Goal: Find specific page/section: Find specific page/section

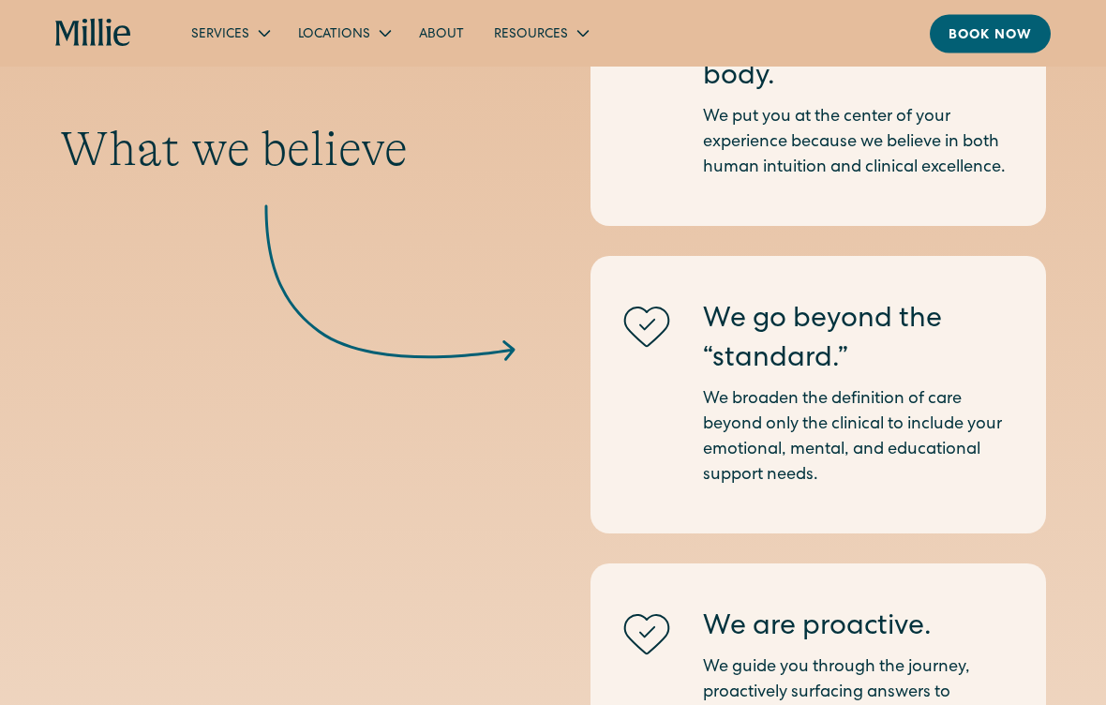
scroll to position [1835, 0]
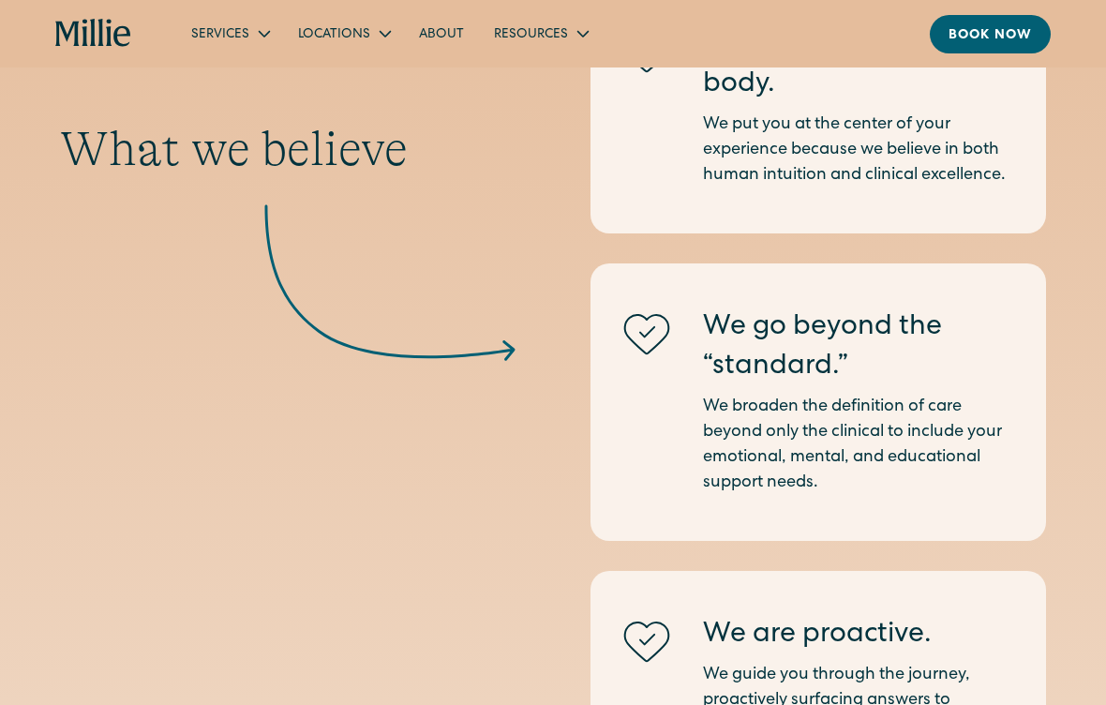
click at [396, 33] on div "Locations" at bounding box center [343, 33] width 121 height 31
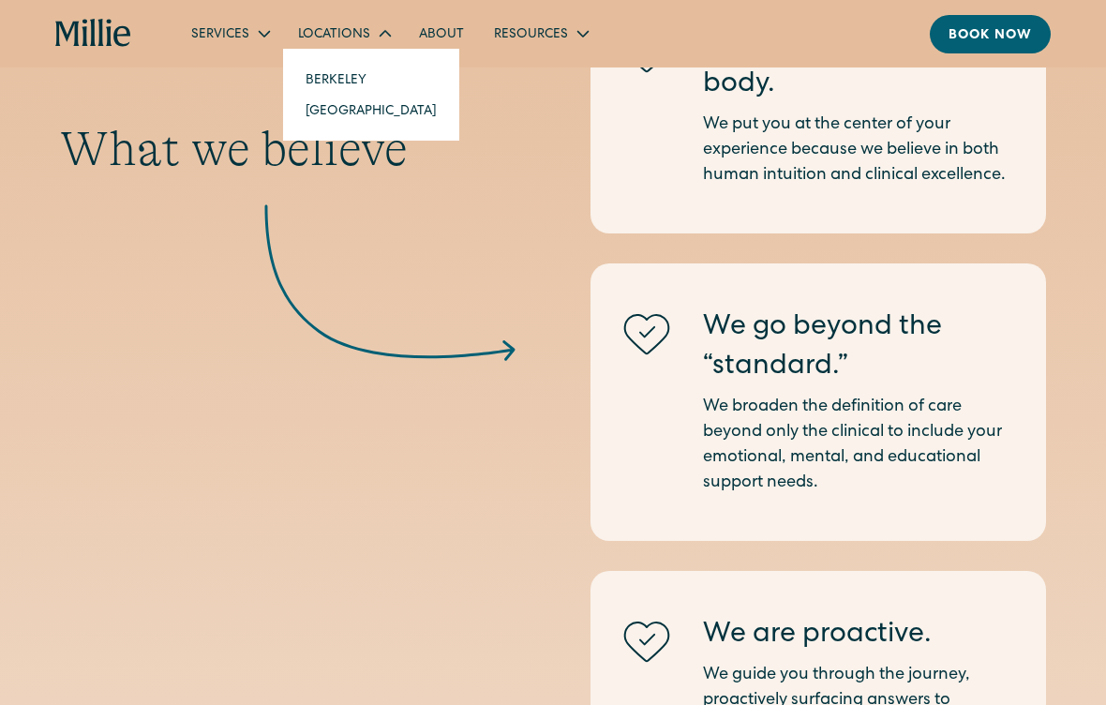
click at [350, 116] on link "[GEOGRAPHIC_DATA]" at bounding box center [370, 110] width 161 height 31
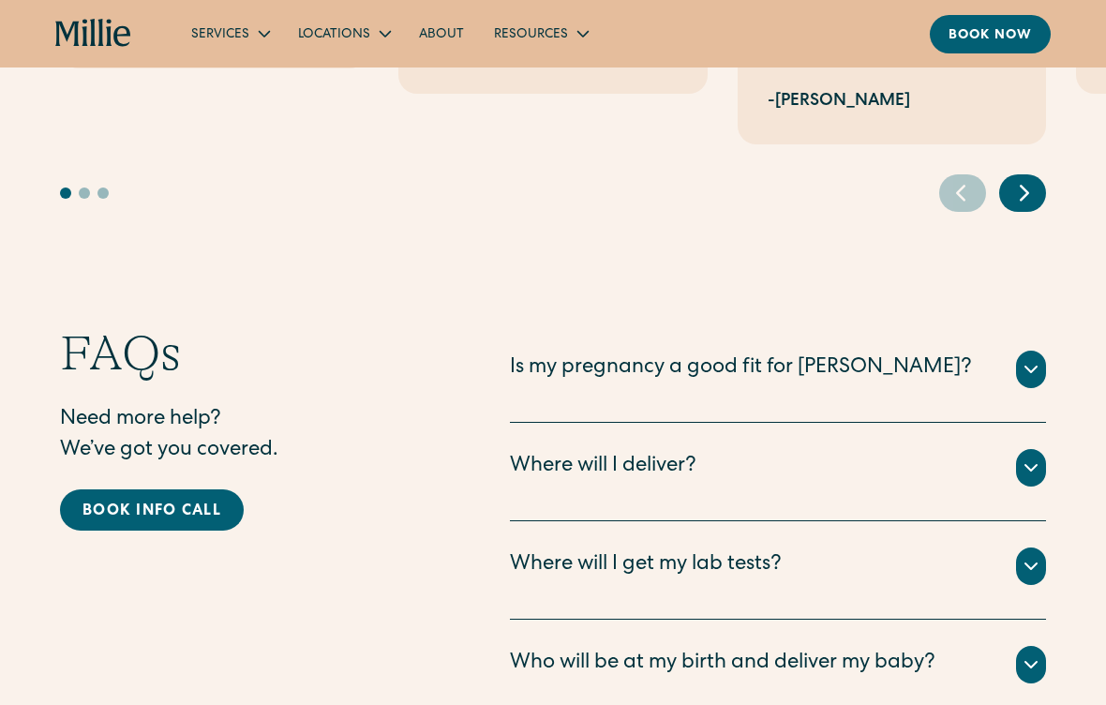
scroll to position [3953, 0]
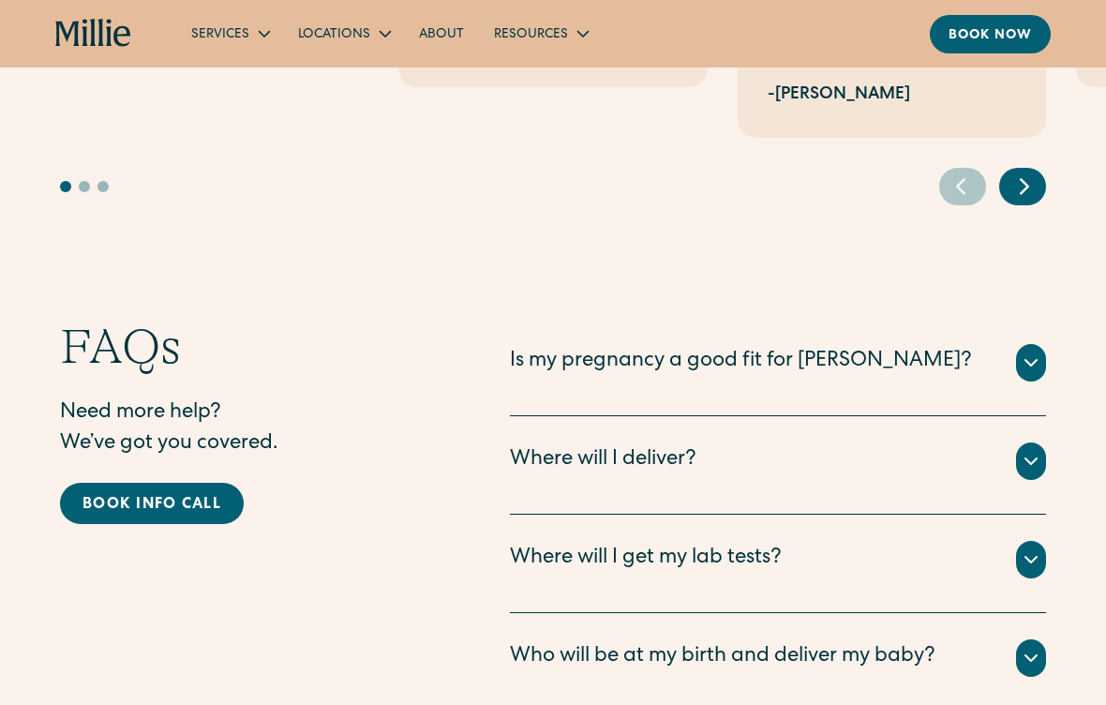
click at [1034, 351] on icon at bounding box center [1031, 362] width 22 height 22
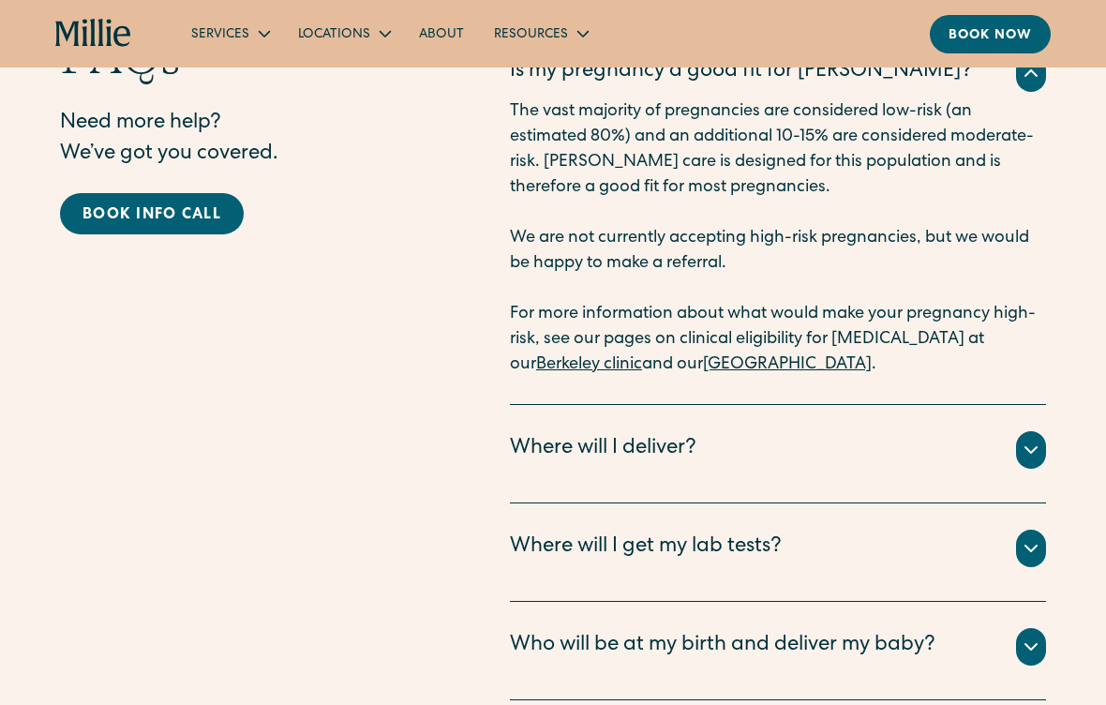
scroll to position [4259, 0]
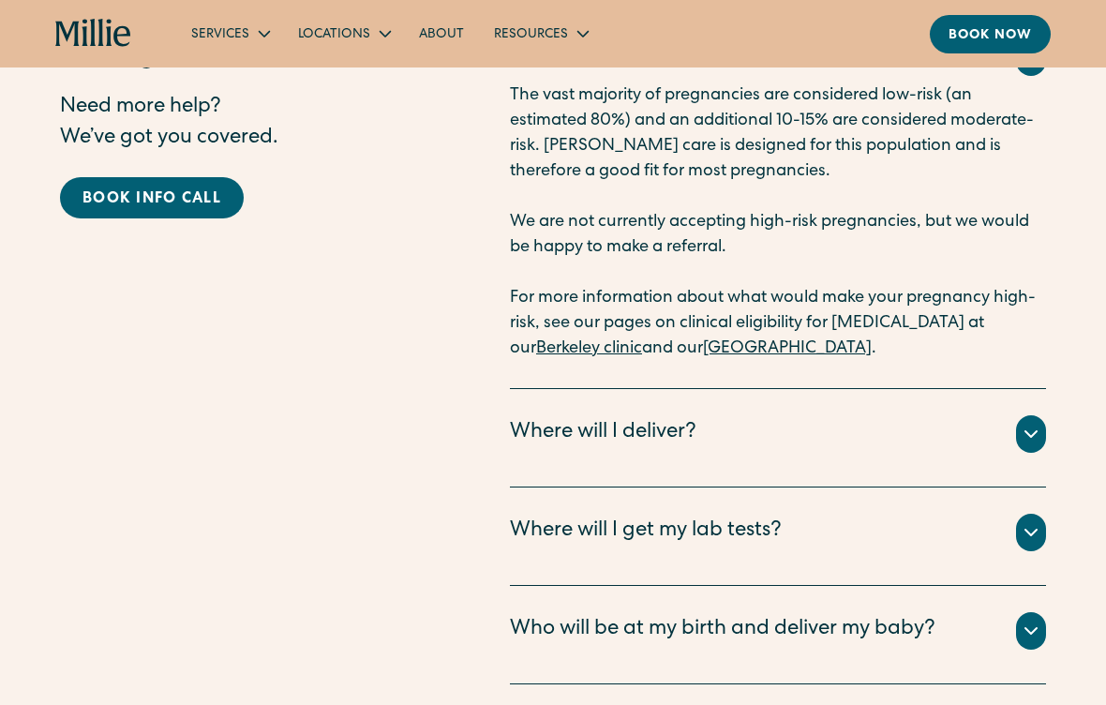
click at [1026, 431] on icon at bounding box center [1030, 434] width 11 height 6
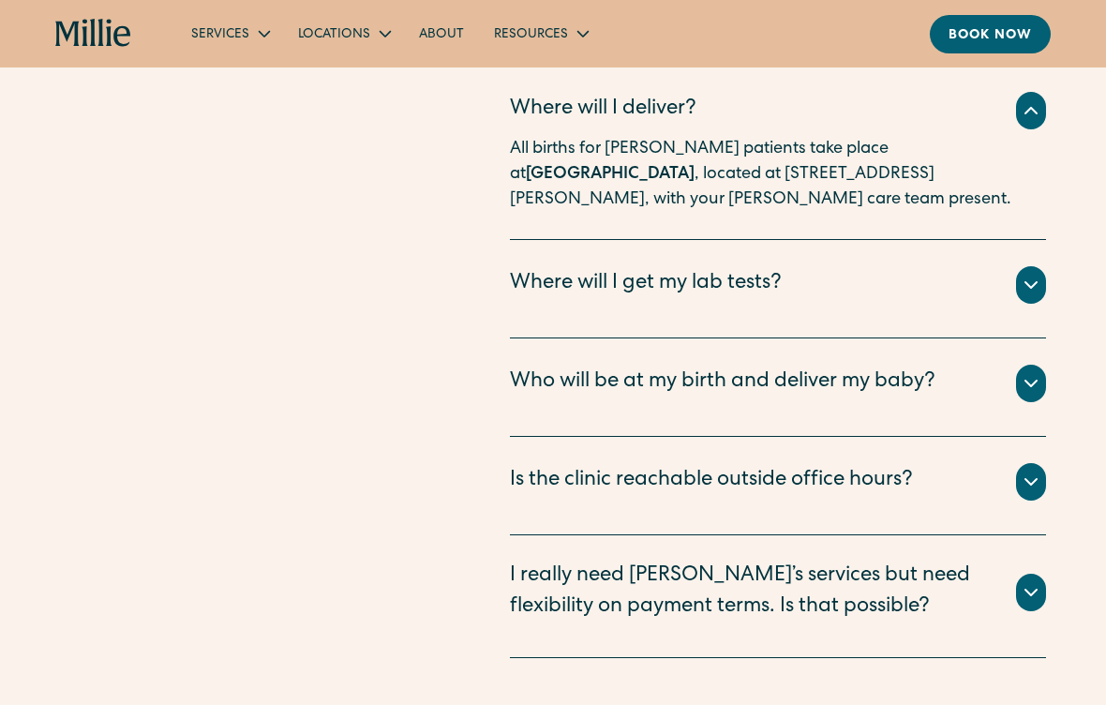
scroll to position [4569, 0]
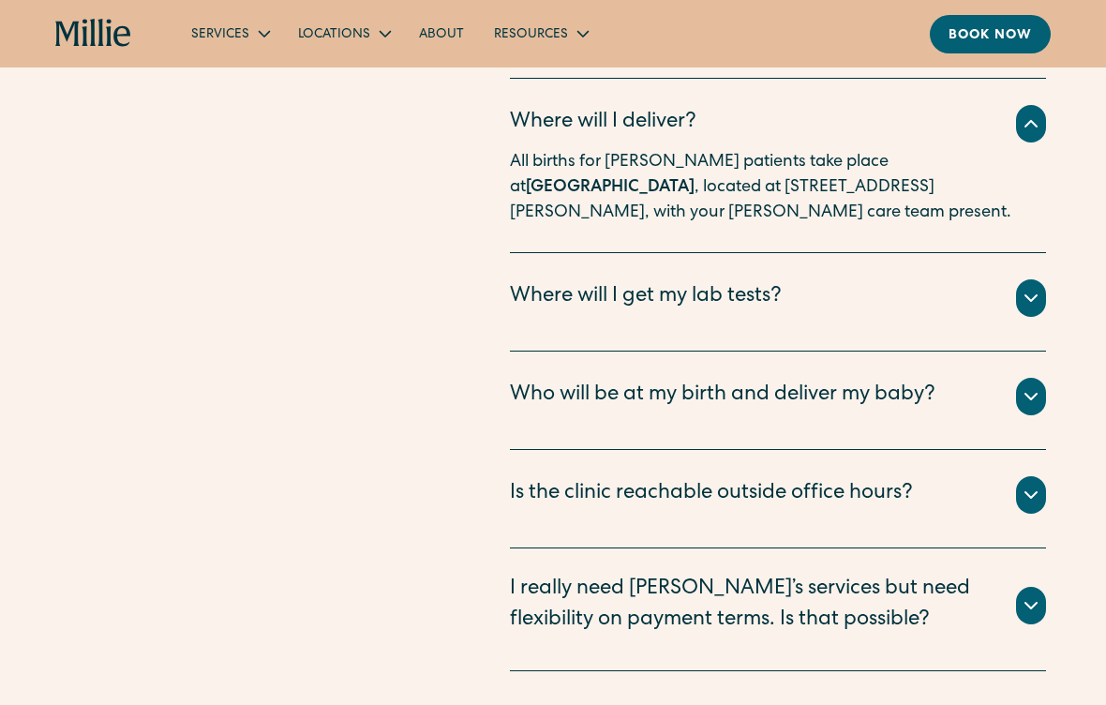
click at [1034, 378] on div at bounding box center [1031, 396] width 30 height 37
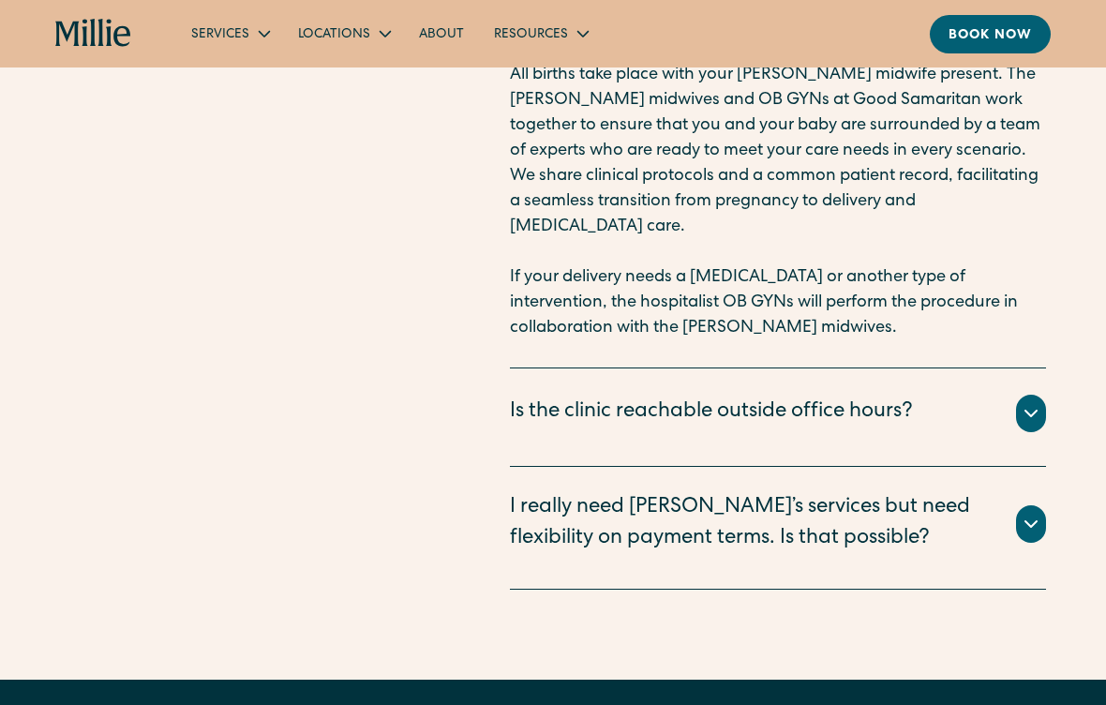
scroll to position [4939, 0]
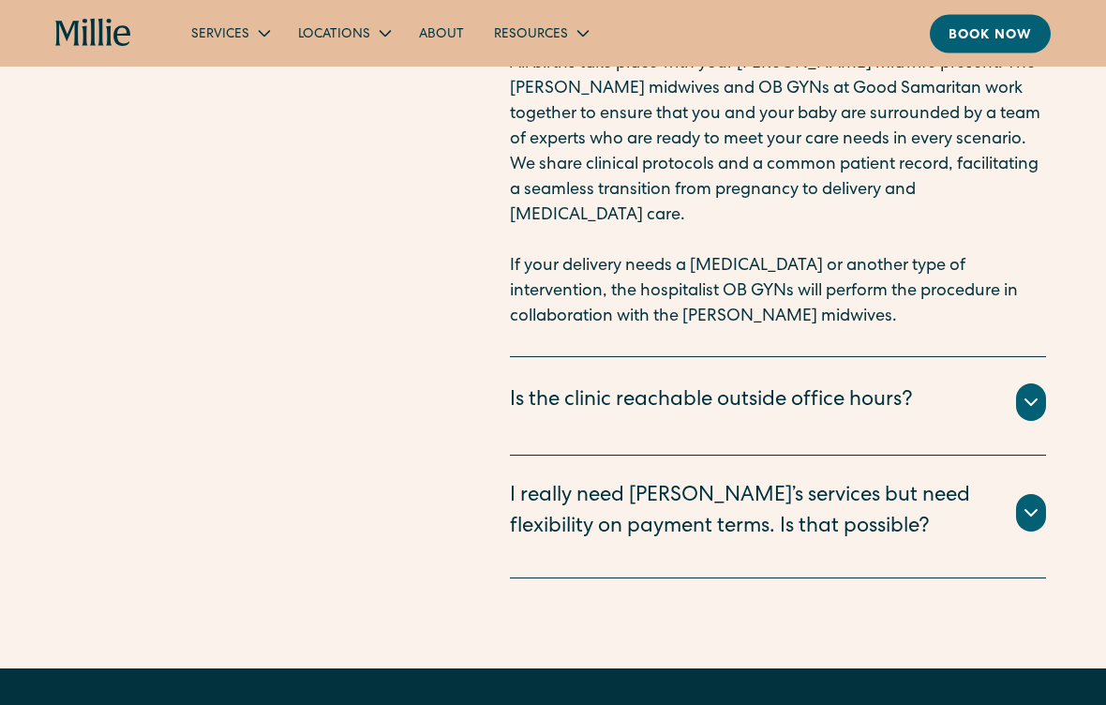
click at [1034, 400] on icon at bounding box center [1030, 403] width 11 height 6
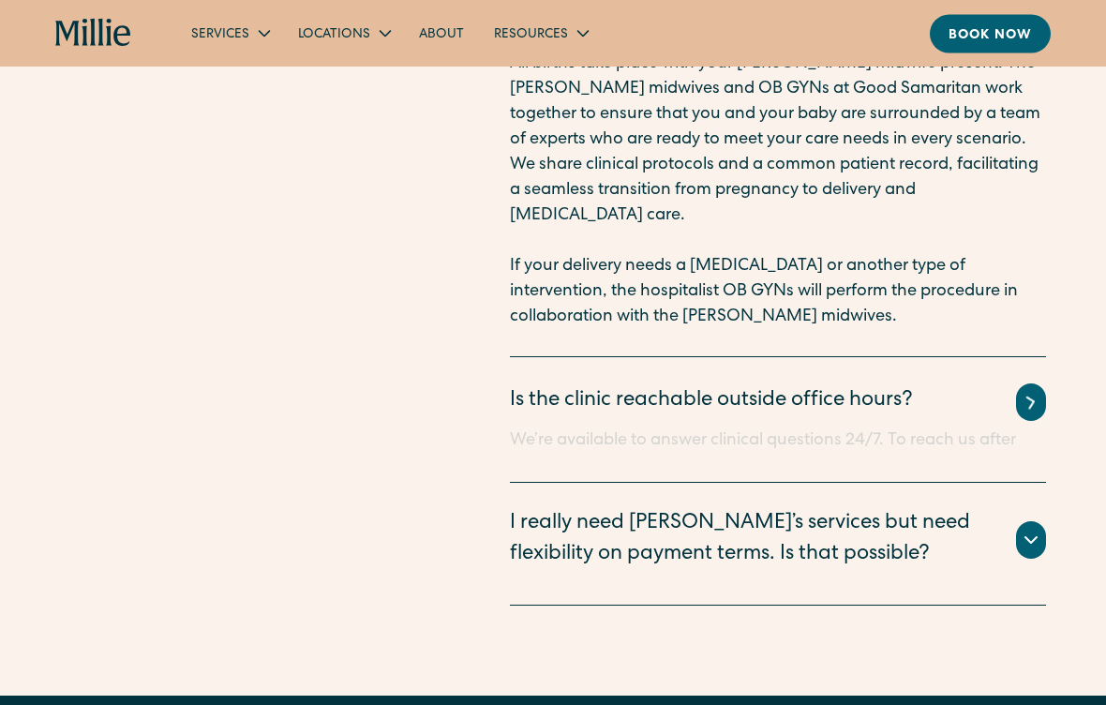
scroll to position [4940, 0]
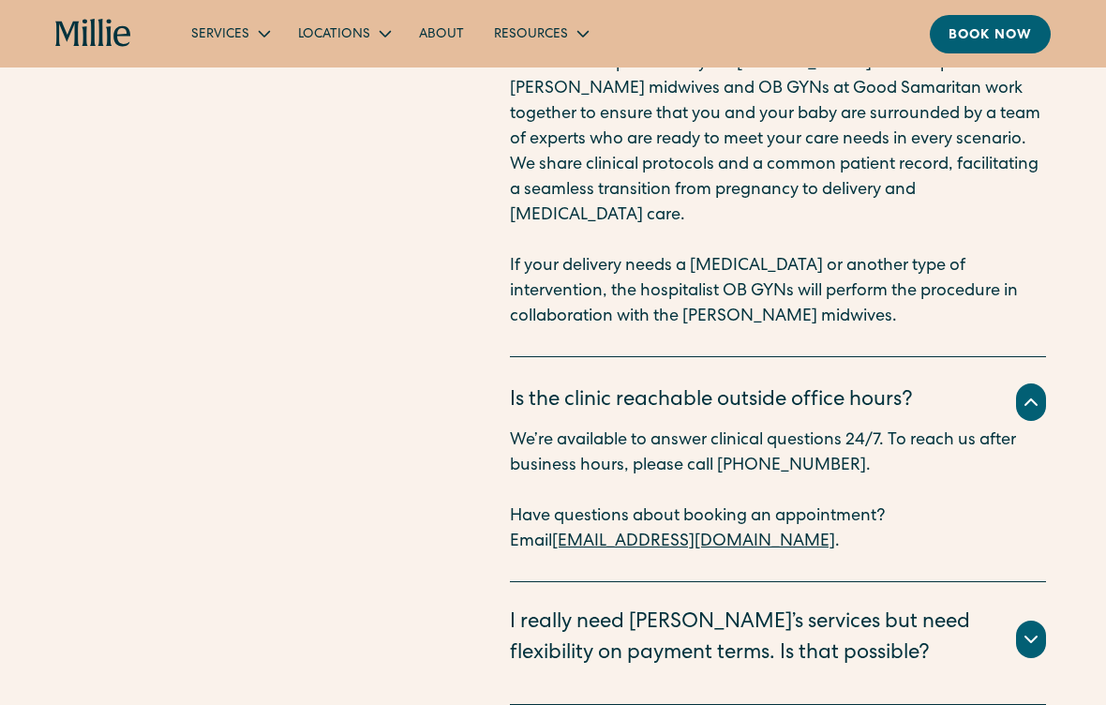
click at [1035, 620] on div at bounding box center [1031, 638] width 30 height 37
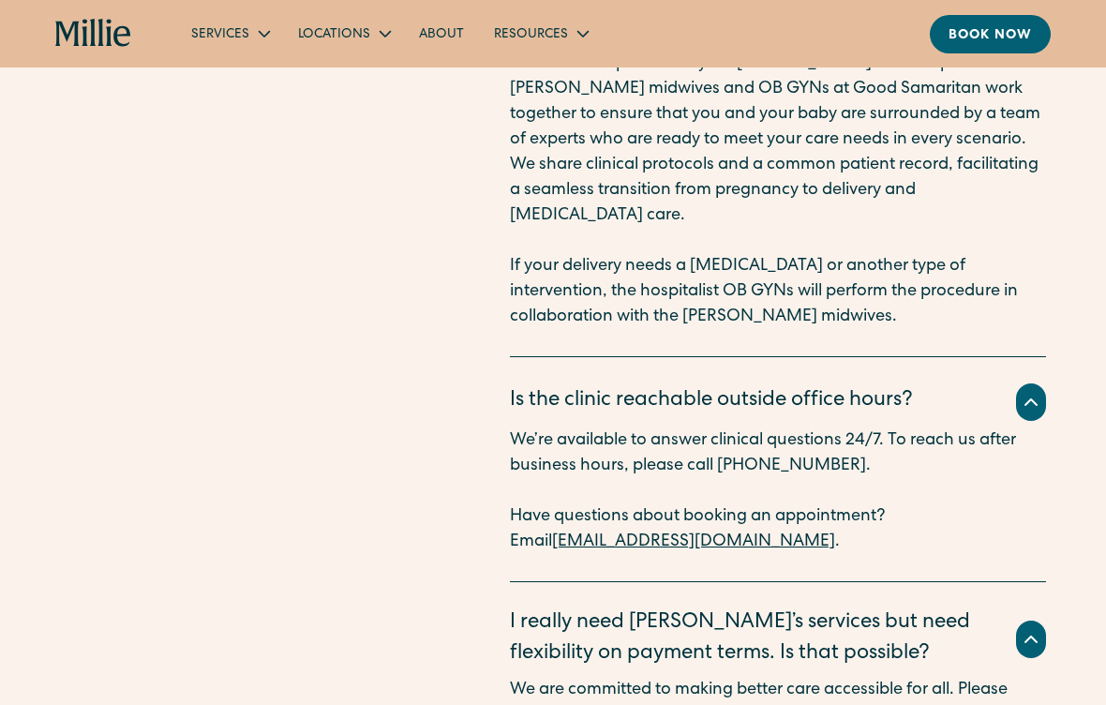
click at [1047, 562] on div "FAQs Need more help? We’ve got you covered. Book info call Is my pregnancy a go…" at bounding box center [553, 43] width 1106 height 1424
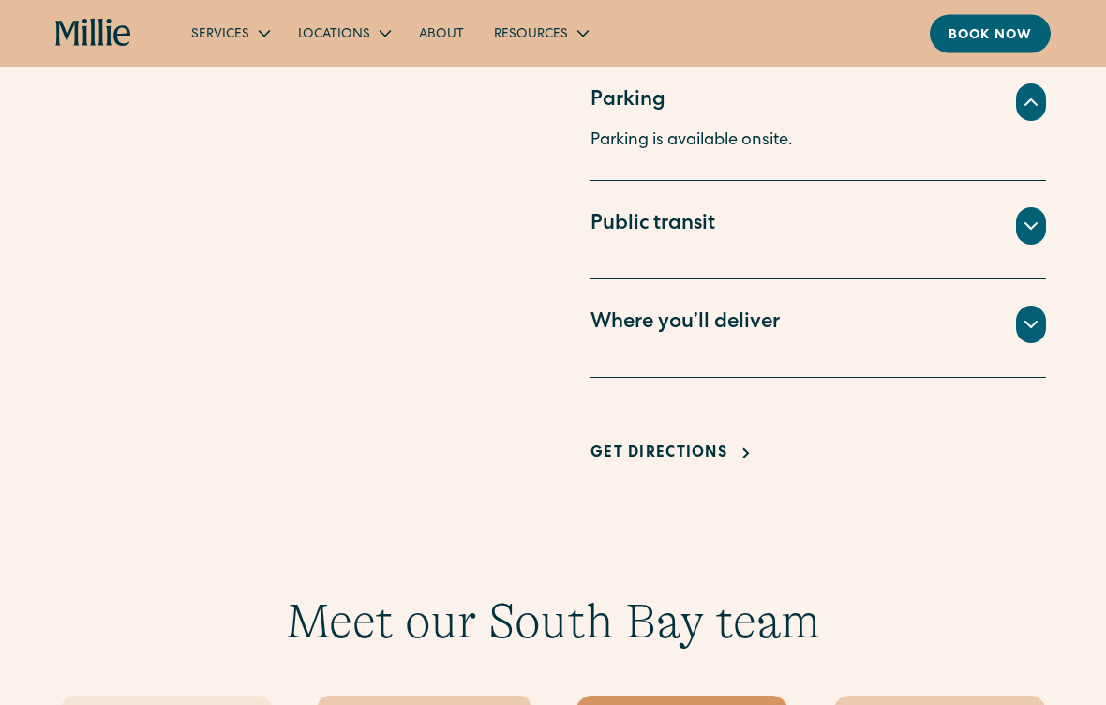
scroll to position [1449, 0]
click at [1025, 312] on icon at bounding box center [1031, 323] width 22 height 22
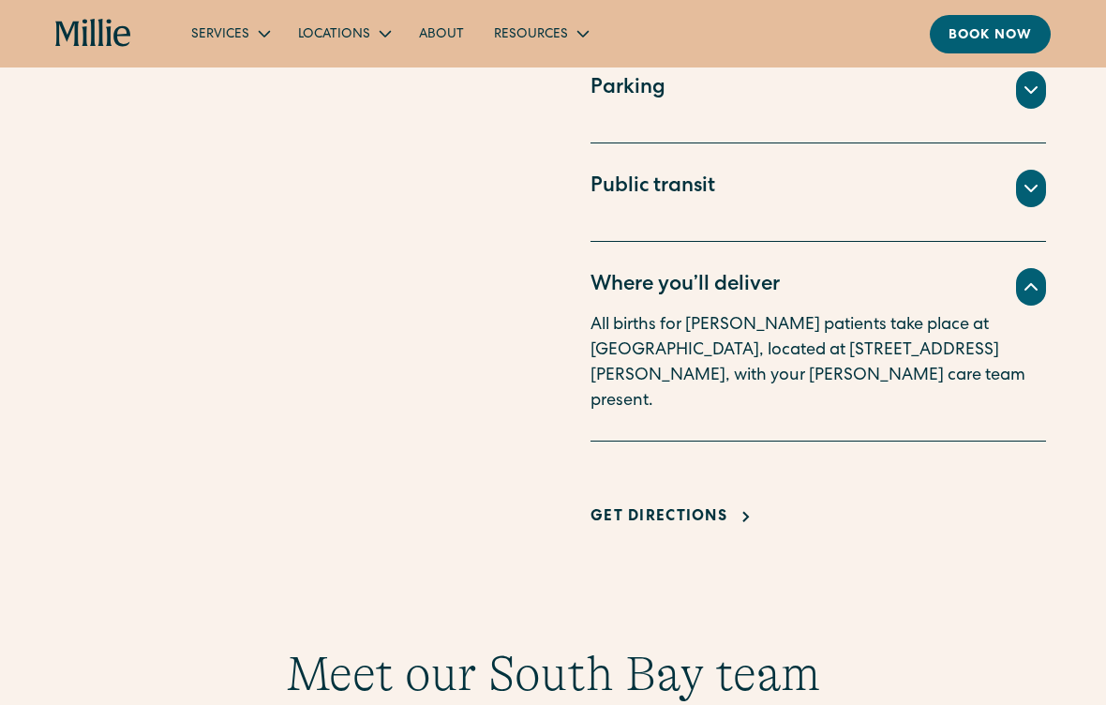
click at [1019, 290] on div at bounding box center [1031, 286] width 30 height 37
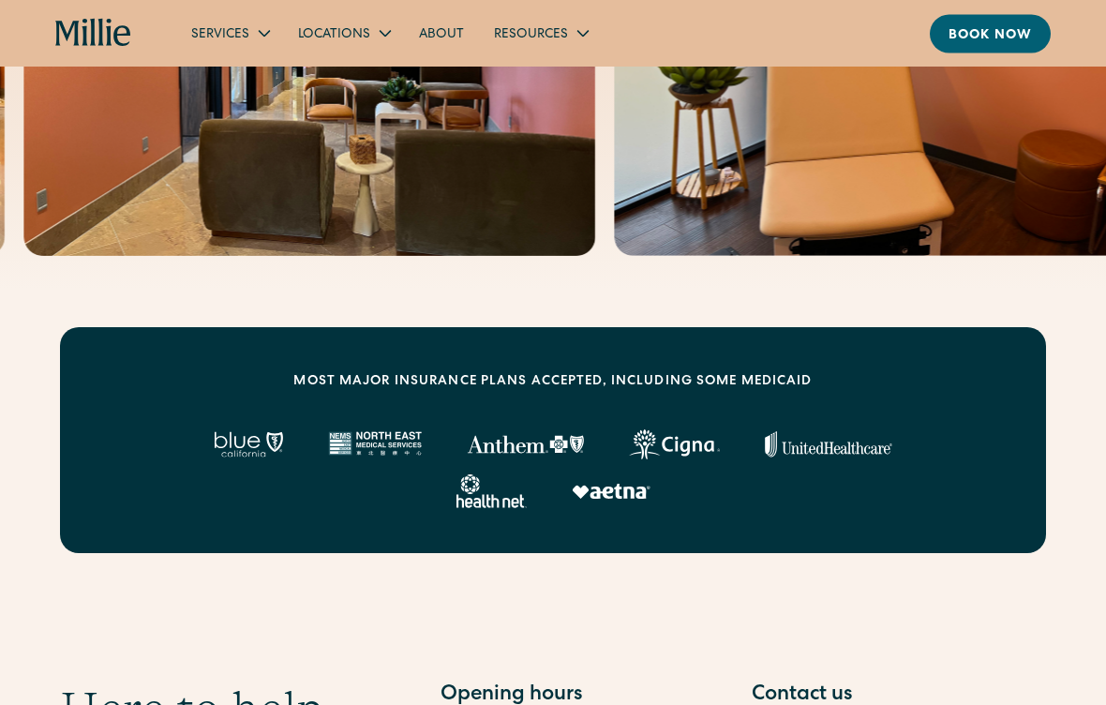
scroll to position [540, 0]
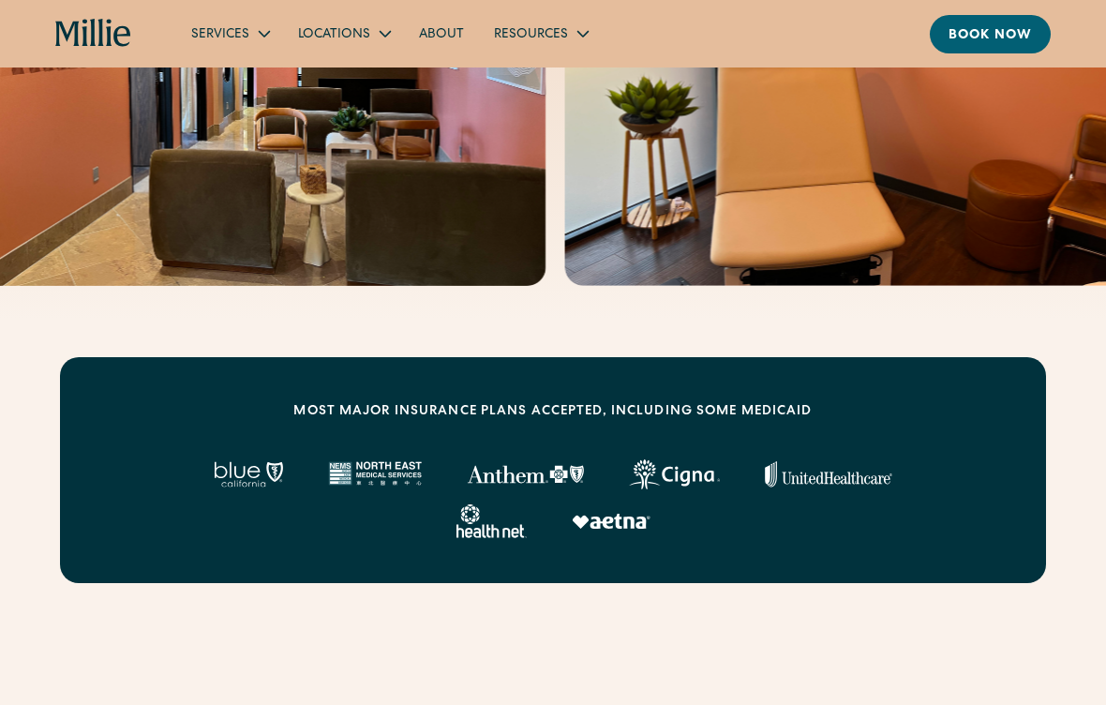
click at [347, 39] on div "Locations" at bounding box center [334, 35] width 72 height 20
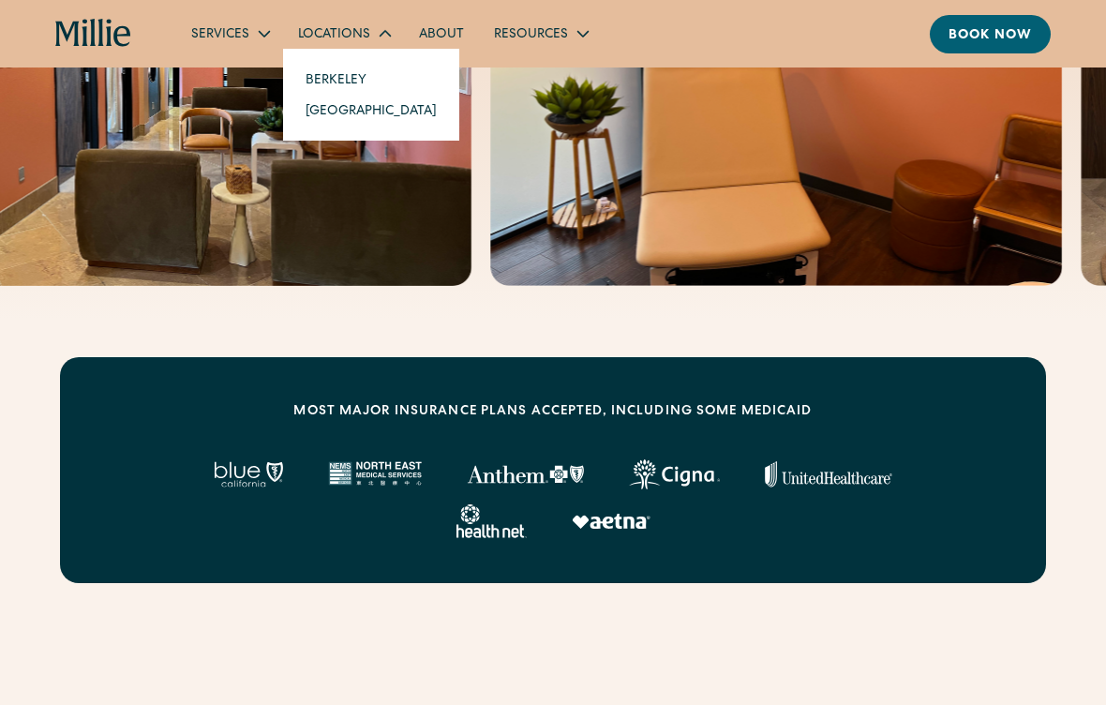
click at [346, 75] on link "Berkeley" at bounding box center [370, 79] width 161 height 31
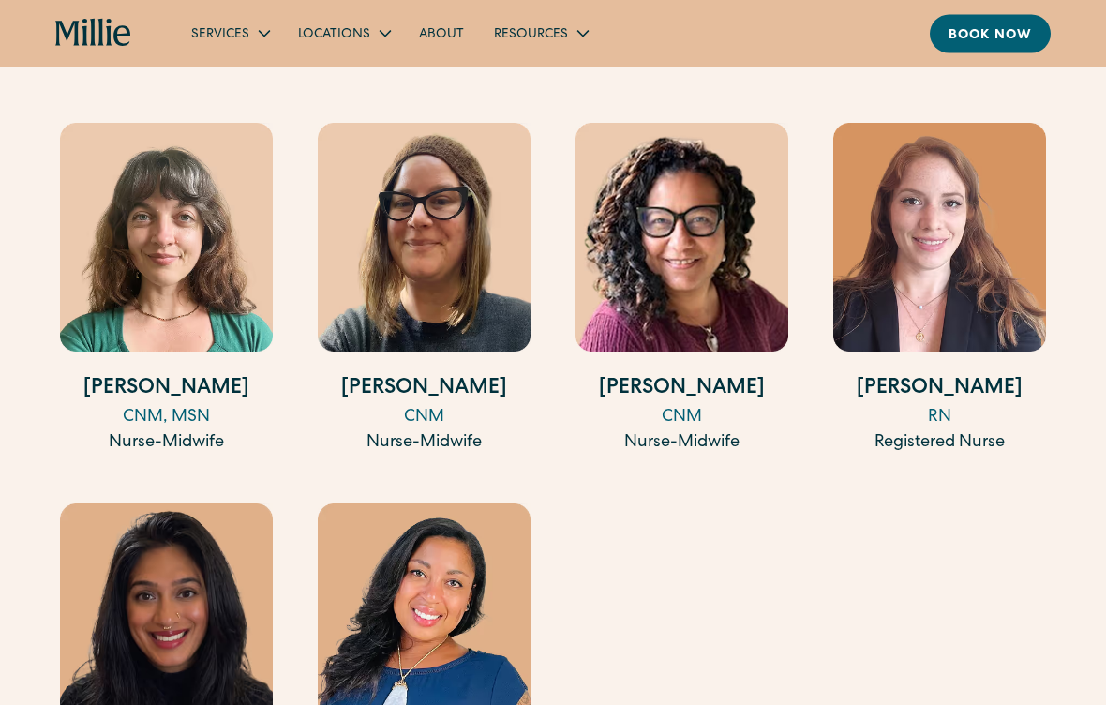
scroll to position [2838, 0]
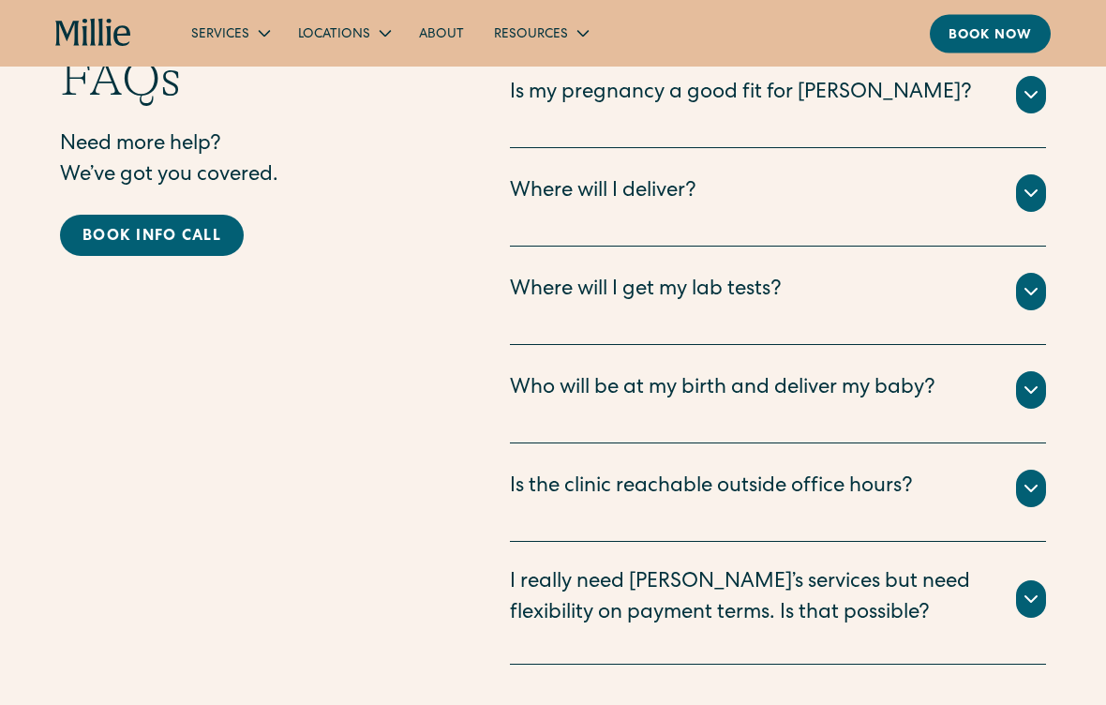
click at [1028, 183] on icon at bounding box center [1031, 194] width 22 height 22
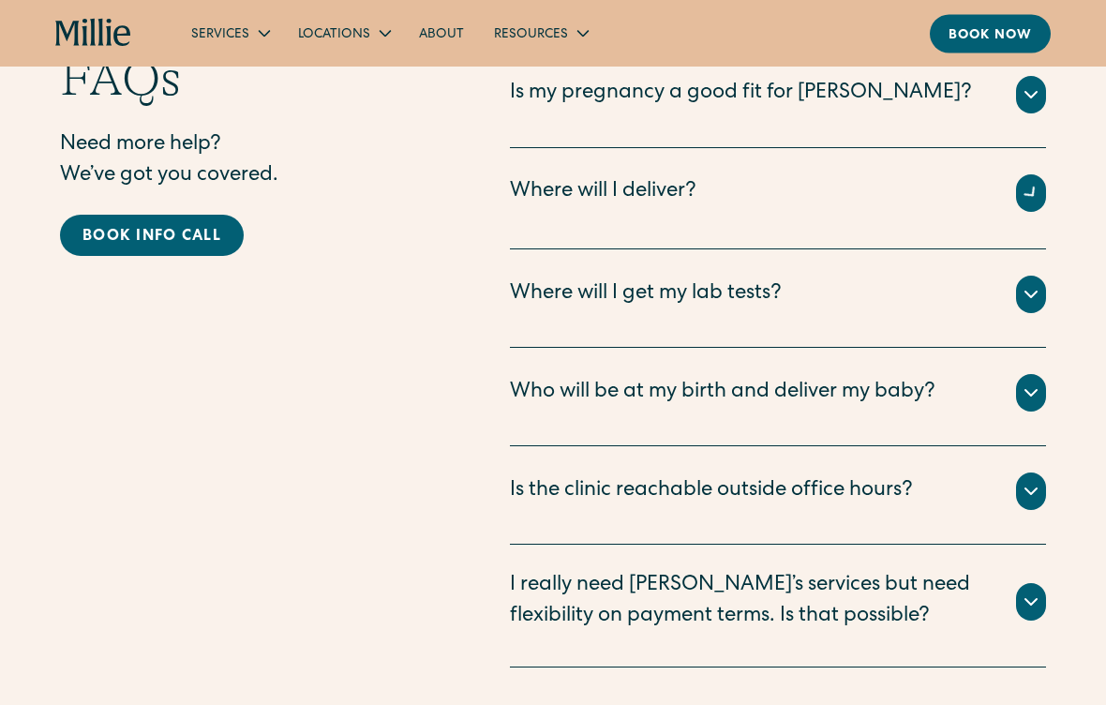
scroll to position [4989, 0]
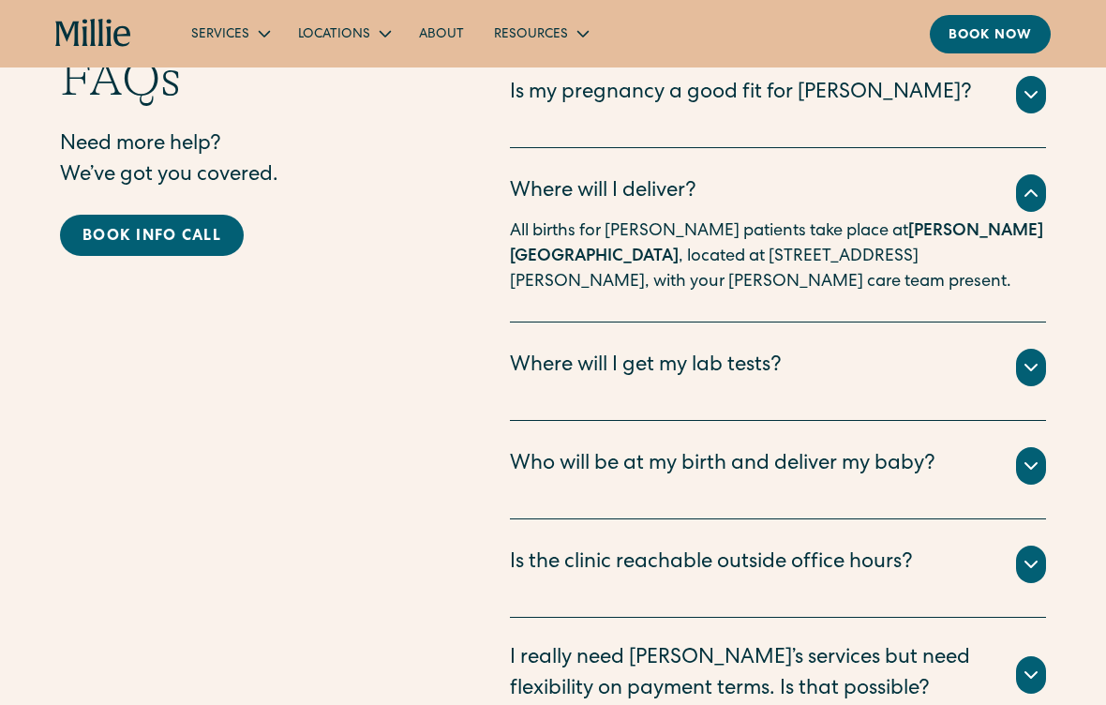
click at [1029, 454] on icon at bounding box center [1031, 465] width 22 height 22
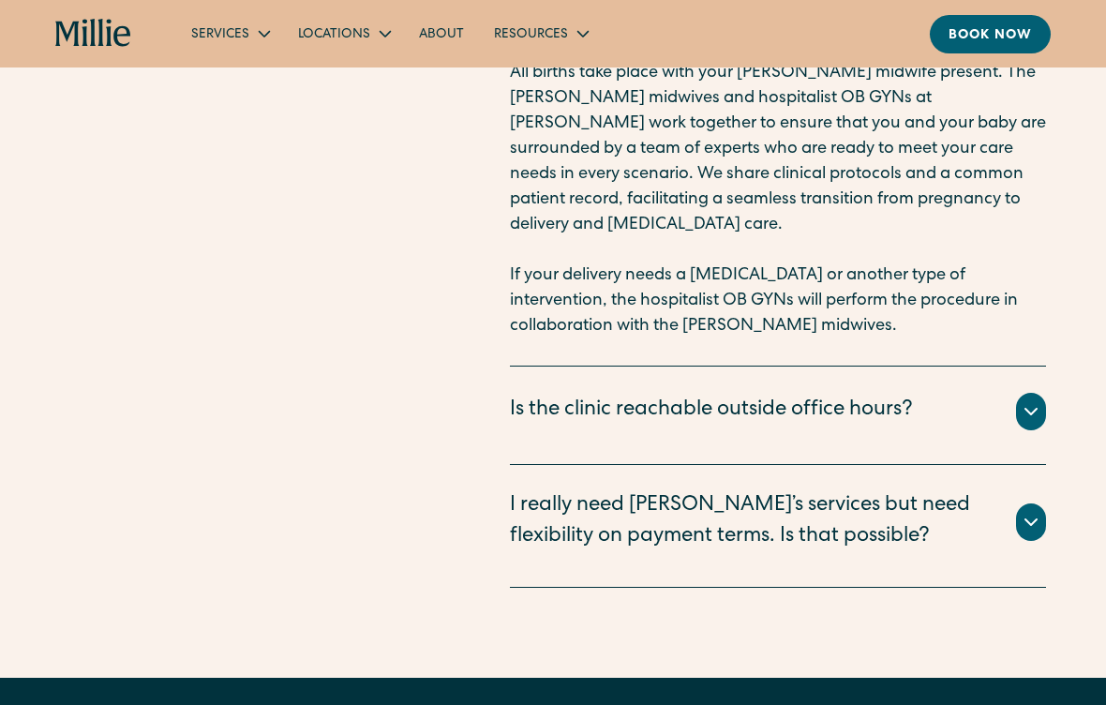
scroll to position [5414, 0]
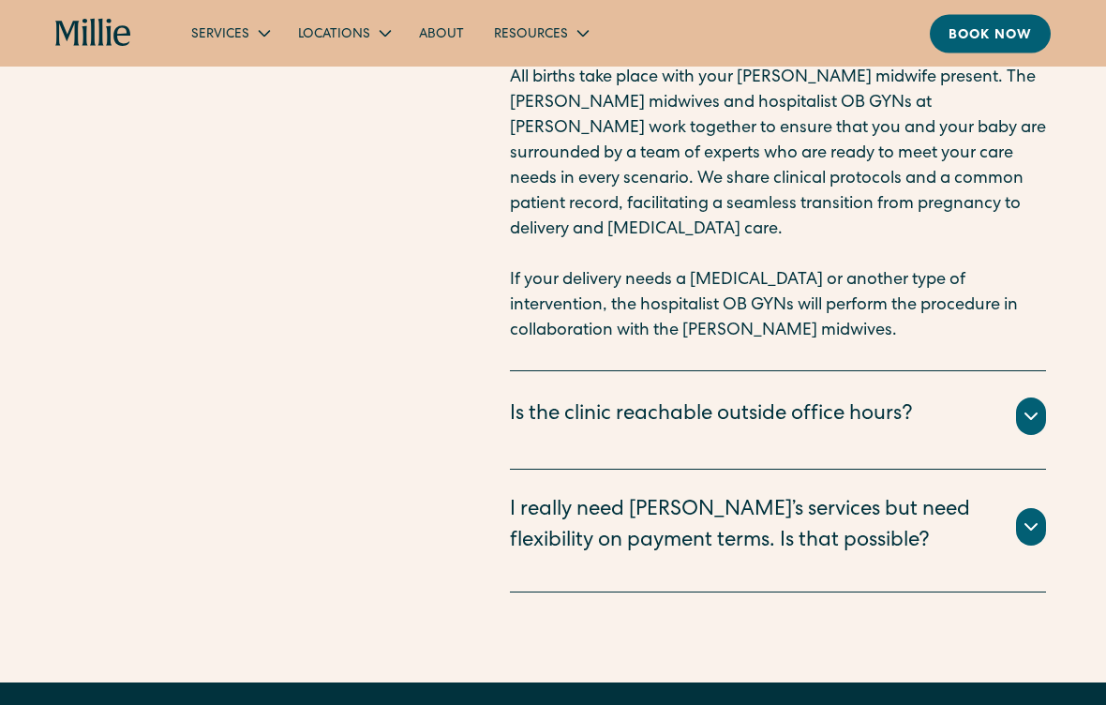
click at [1032, 406] on icon at bounding box center [1031, 417] width 22 height 22
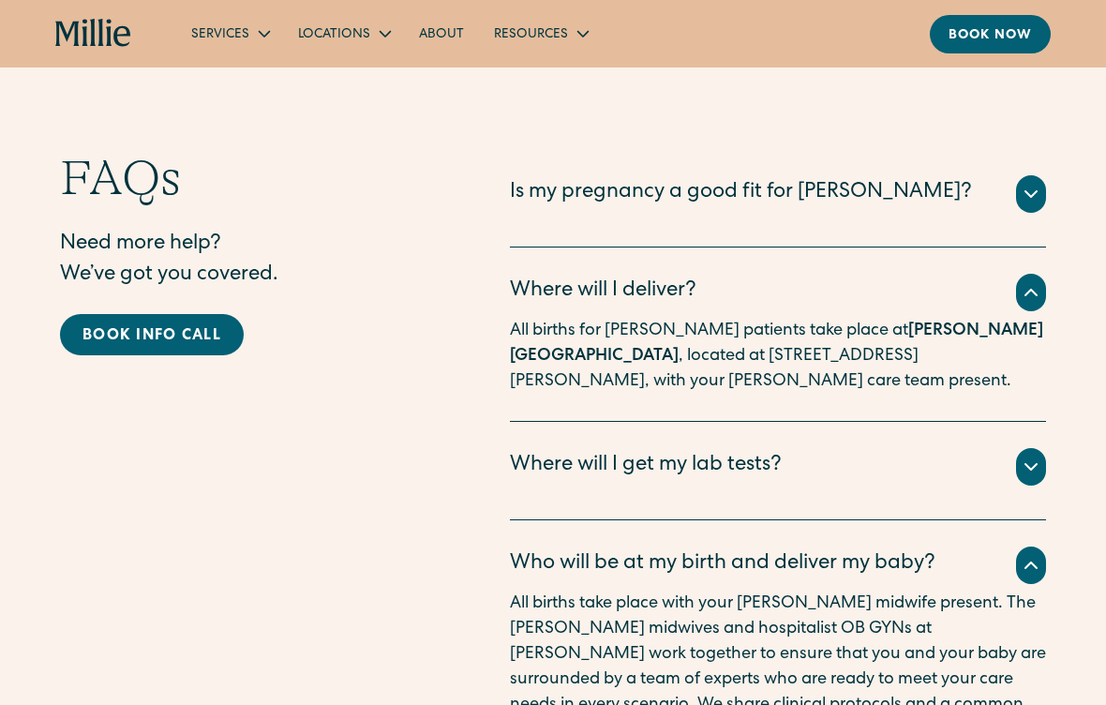
scroll to position [4889, 0]
click at [926, 323] on strong "Alta Bates Hospital" at bounding box center [776, 344] width 533 height 42
copy p "Alta Bates Hospital"
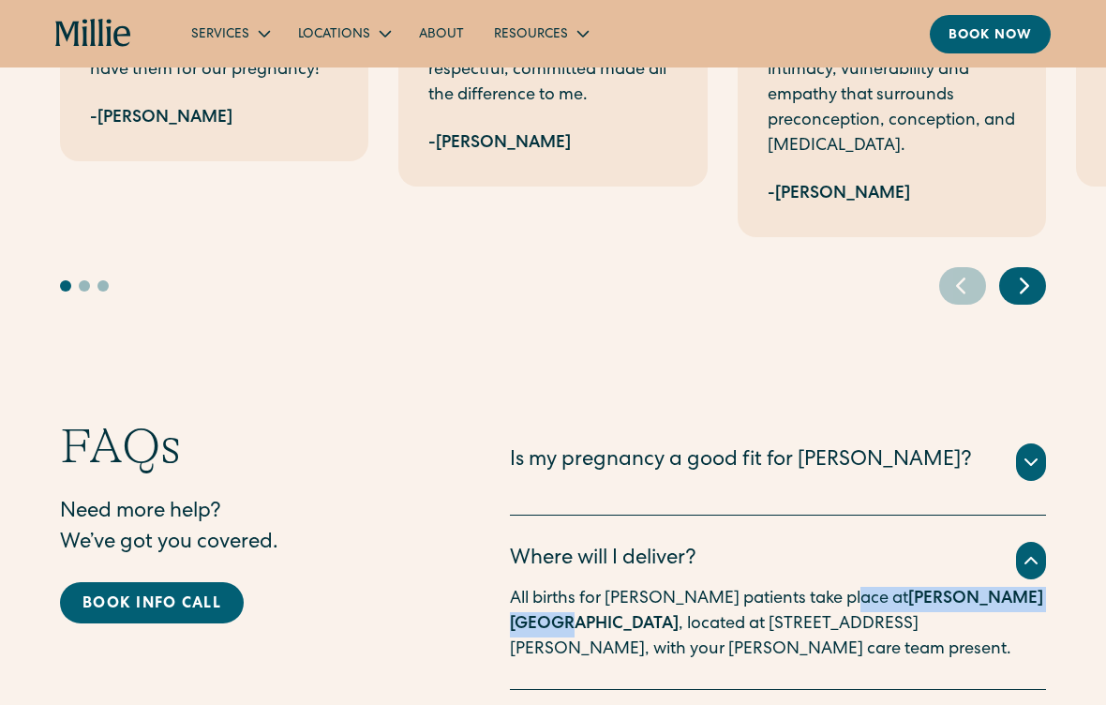
scroll to position [4621, 0]
